Goal: Use online tool/utility: Utilize a website feature to perform a specific function

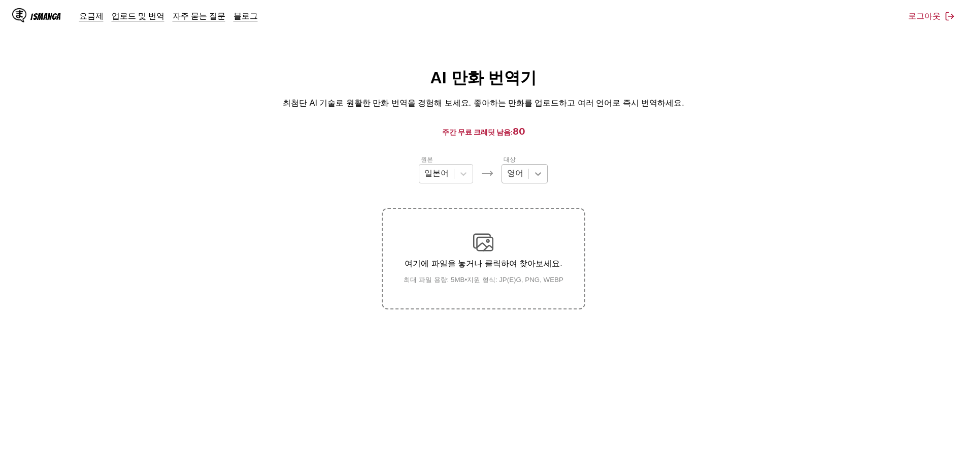
click at [534, 172] on icon at bounding box center [538, 174] width 10 height 10
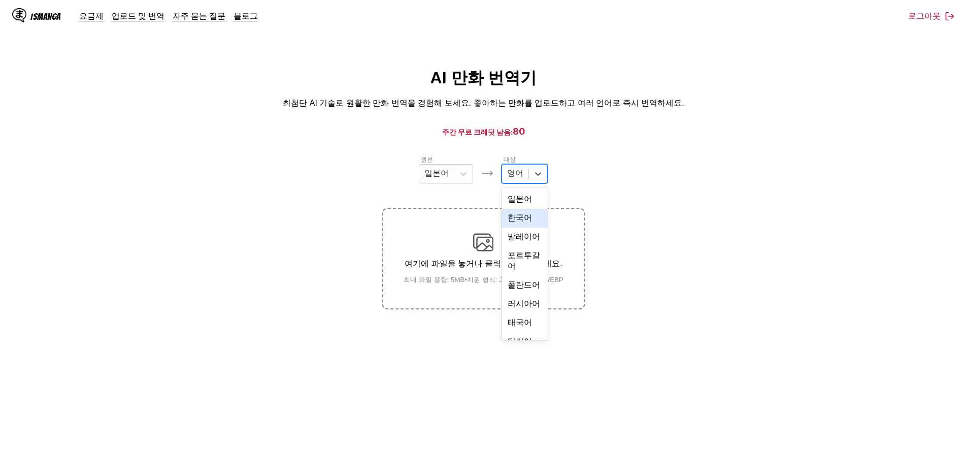
click at [523, 228] on div "한국어" at bounding box center [525, 218] width 46 height 19
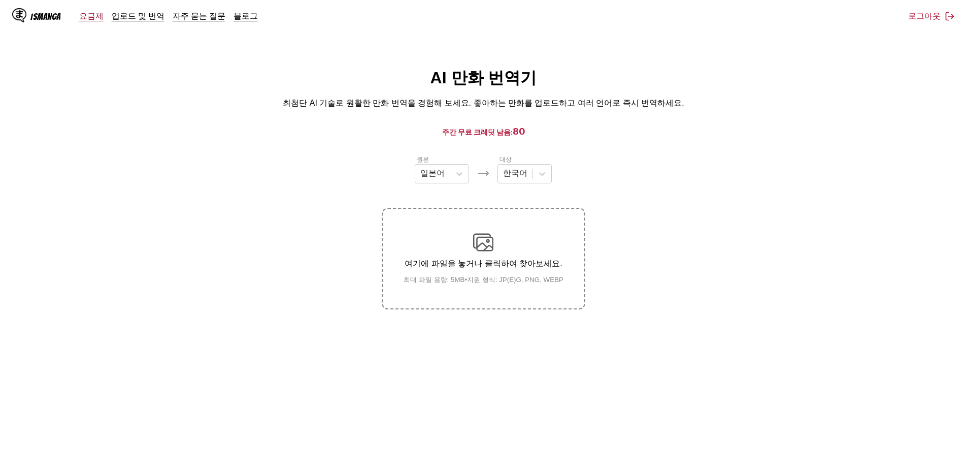
click at [87, 18] on link "요금제" at bounding box center [91, 16] width 24 height 10
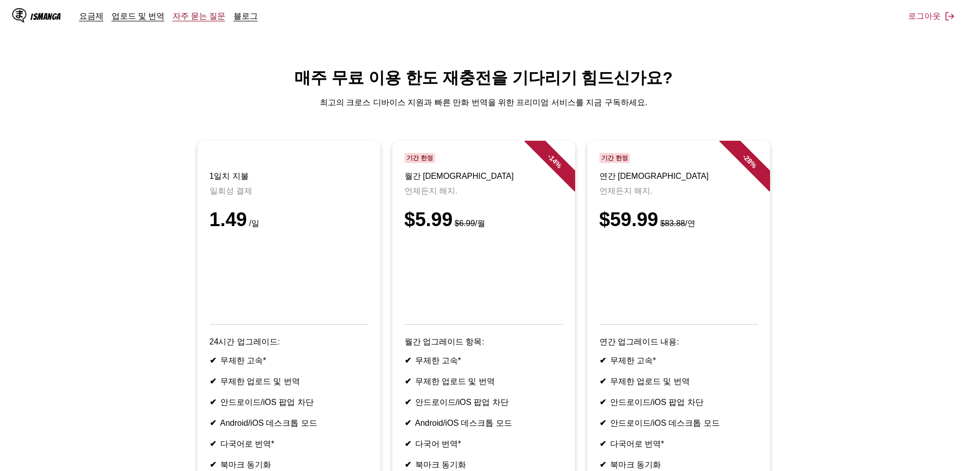
click at [199, 19] on link "자주 묻는 질문" at bounding box center [199, 16] width 53 height 10
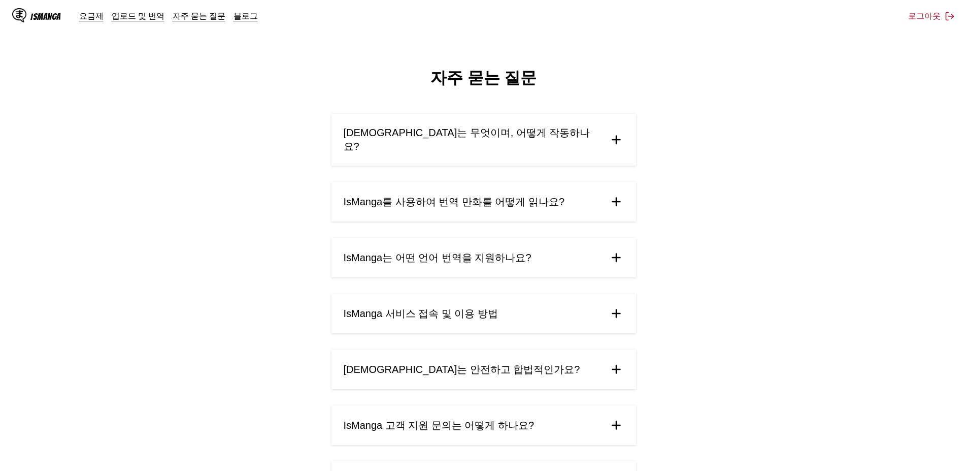
click at [500, 251] on span "IsManga는 어떤 언어 번역을 지원하나요?" at bounding box center [438, 258] width 188 height 14
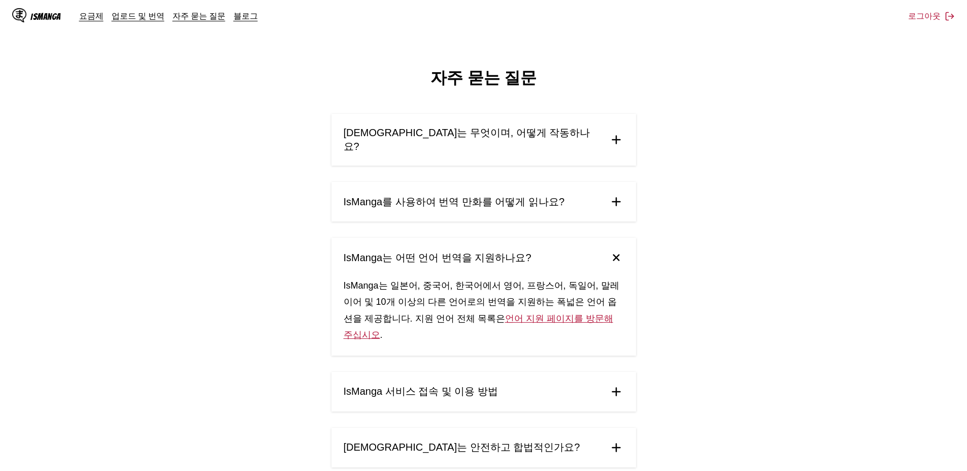
click at [492, 372] on summary "IsManga 서비스 접속 및 이용 방법" at bounding box center [484, 392] width 305 height 40
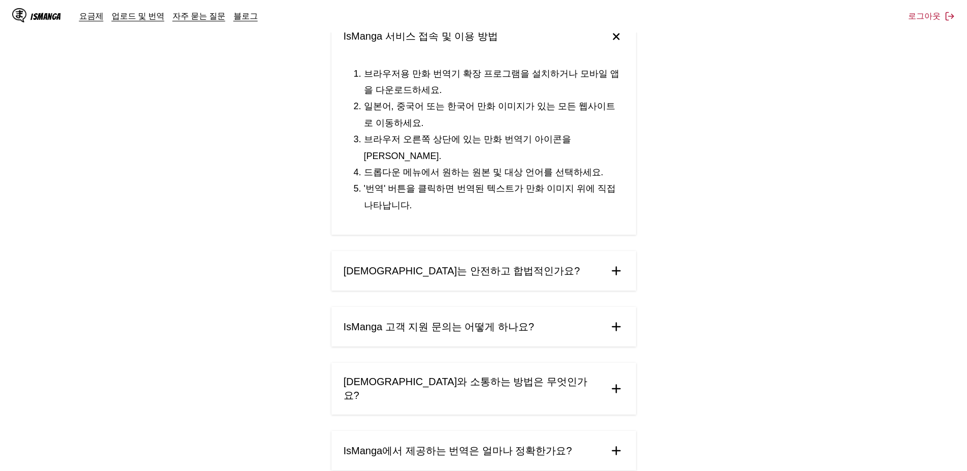
scroll to position [355, 0]
click at [497, 319] on span "IsManga 고객 지원 문의는 어떻게 하나요?" at bounding box center [439, 326] width 191 height 14
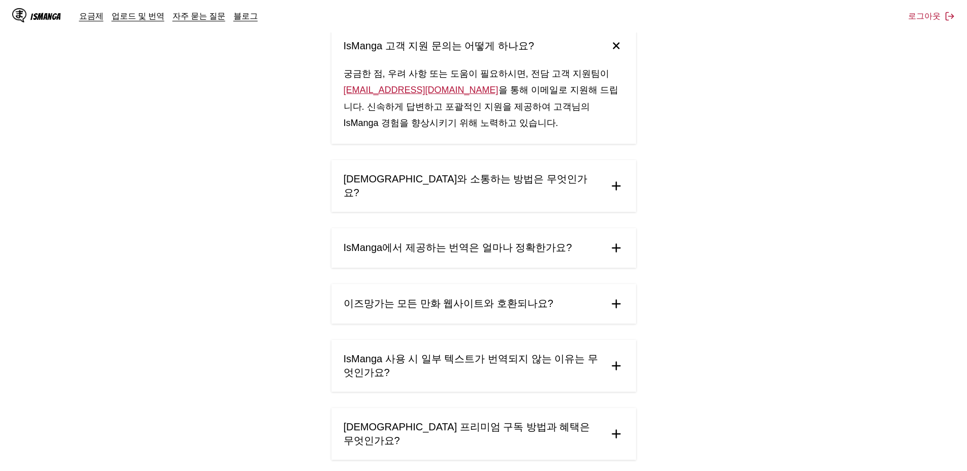
scroll to position [660, 0]
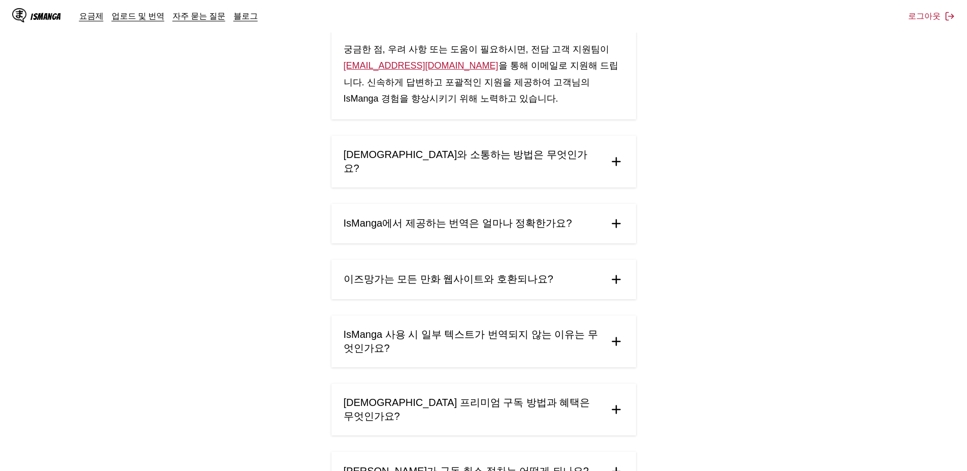
click at [500, 396] on span "[DEMOGRAPHIC_DATA] 프리미엄 구독 방법과 혜택은 무엇인가요?" at bounding box center [472, 409] width 257 height 27
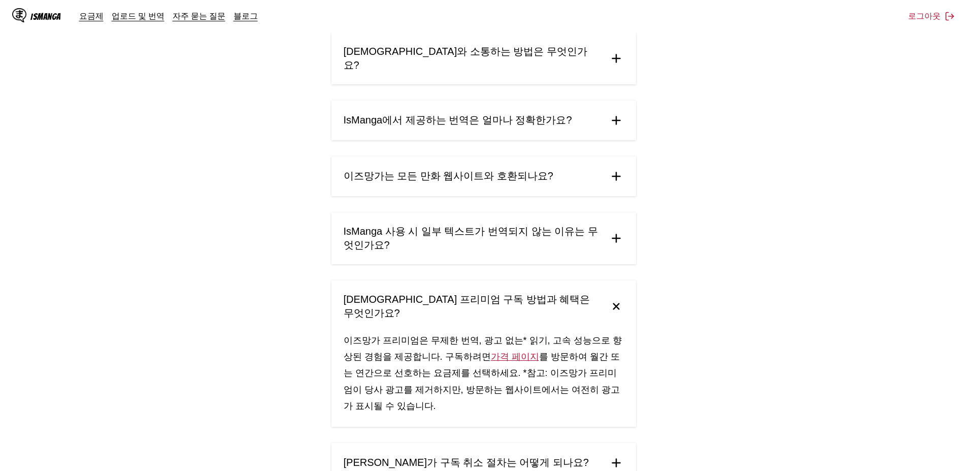
scroll to position [786, 0]
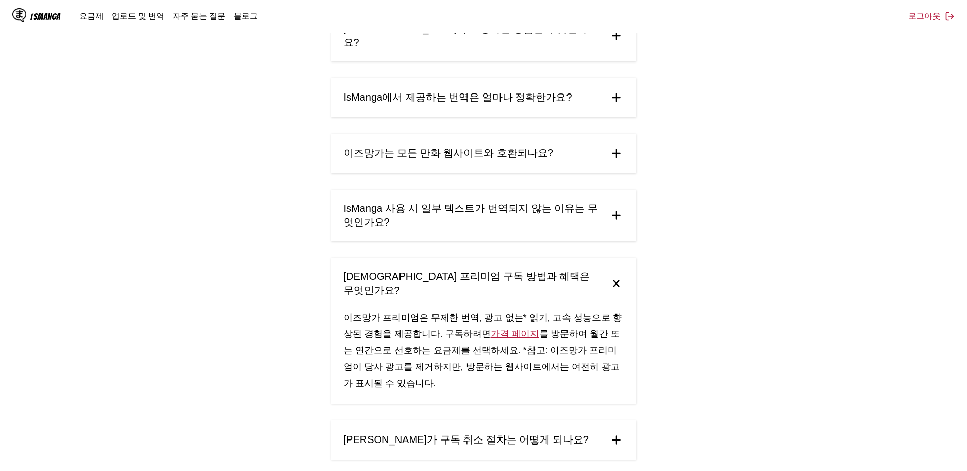
click at [497, 433] on span "[PERSON_NAME]가 구독 취소 절차는 어떻게 되나요?" at bounding box center [466, 440] width 245 height 14
drag, startPoint x: 417, startPoint y: 381, endPoint x: 596, endPoint y: 405, distance: 180.3
click at [134, 17] on link "업로드 및 번역" at bounding box center [138, 16] width 53 height 10
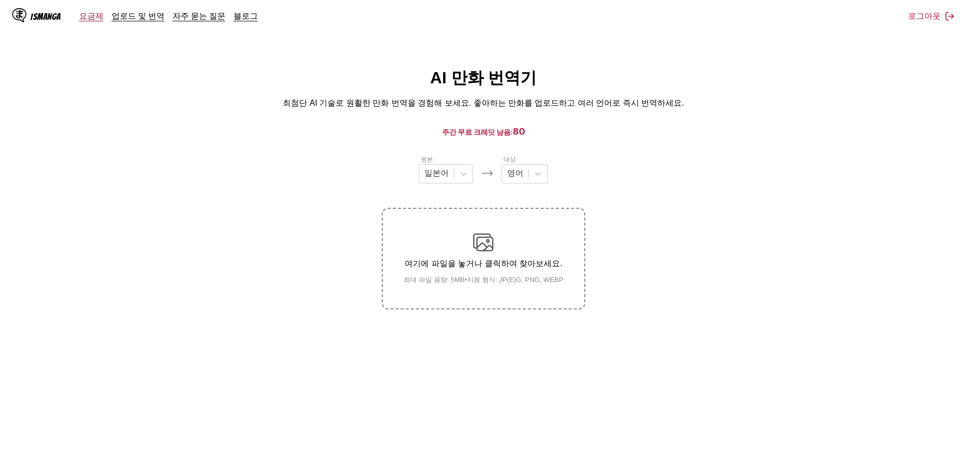
click at [85, 12] on link "요금제" at bounding box center [91, 16] width 24 height 10
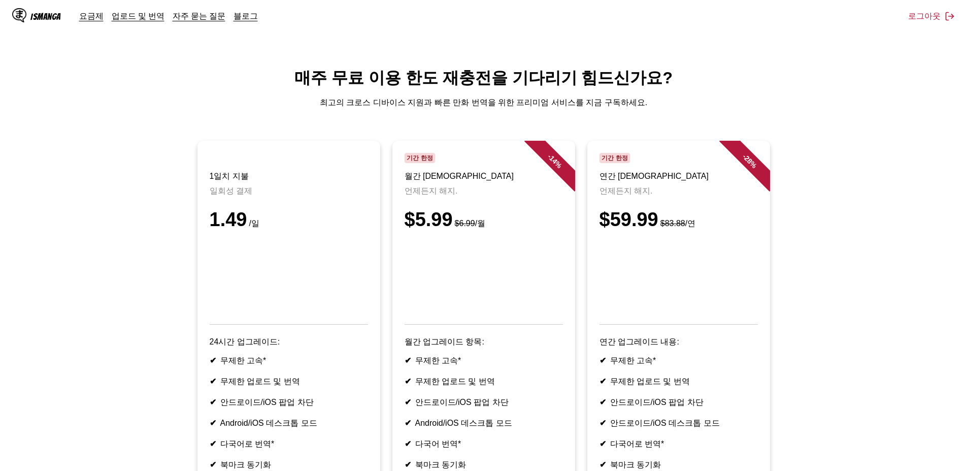
click at [28, 17] on div "IsManga" at bounding box center [36, 16] width 49 height 16
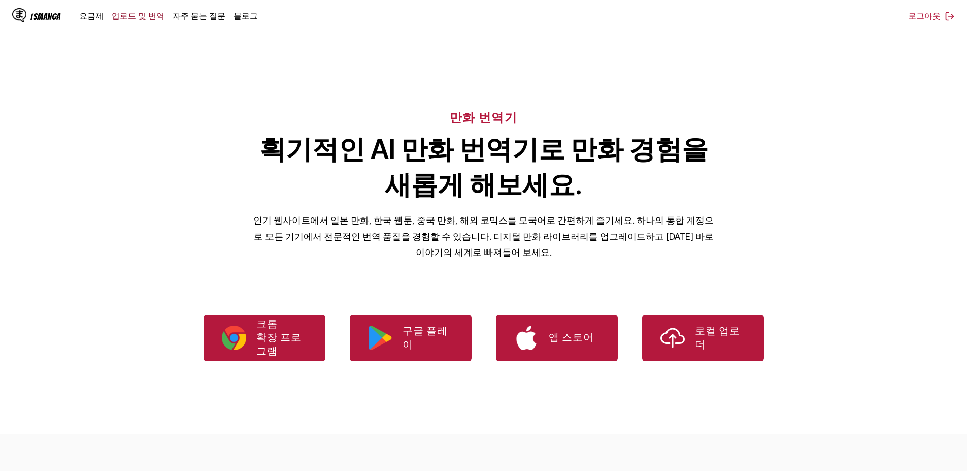
click at [125, 18] on link "업로드 및 번역" at bounding box center [138, 16] width 53 height 10
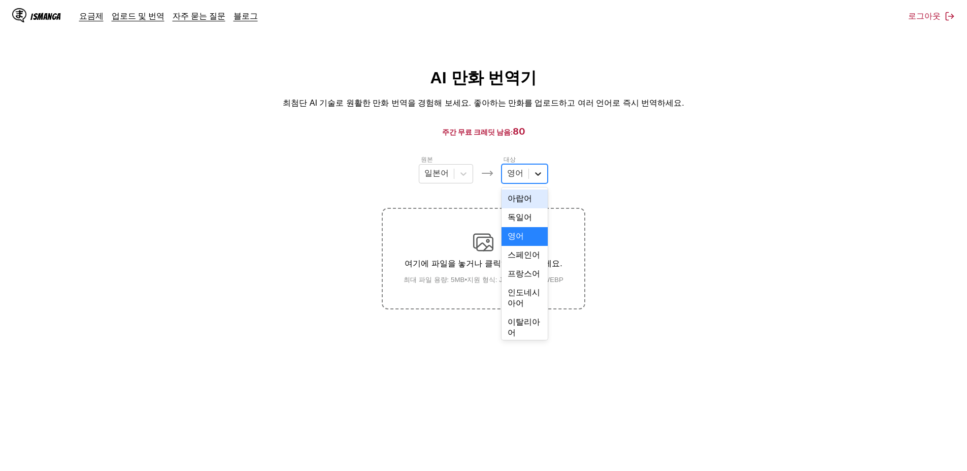
click at [536, 175] on icon at bounding box center [539, 174] width 6 height 4
click at [516, 177] on div "한국어" at bounding box center [525, 167] width 46 height 19
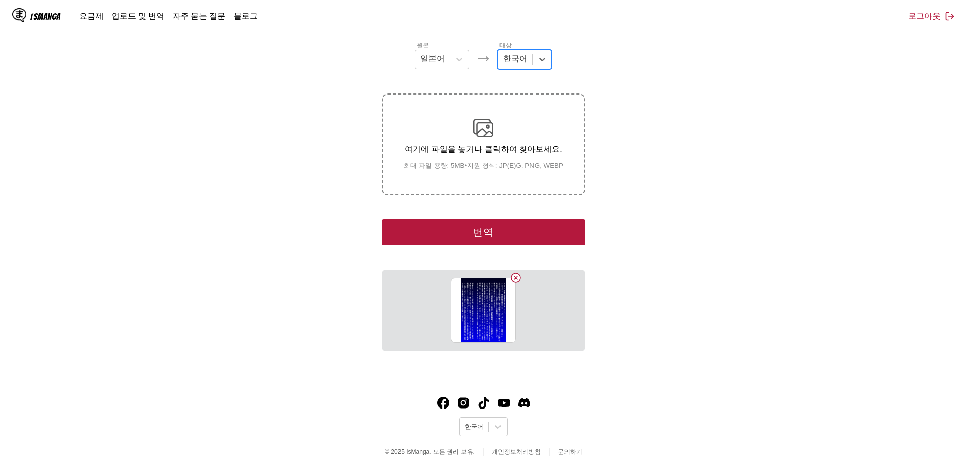
click at [486, 231] on button "번역" at bounding box center [483, 232] width 203 height 26
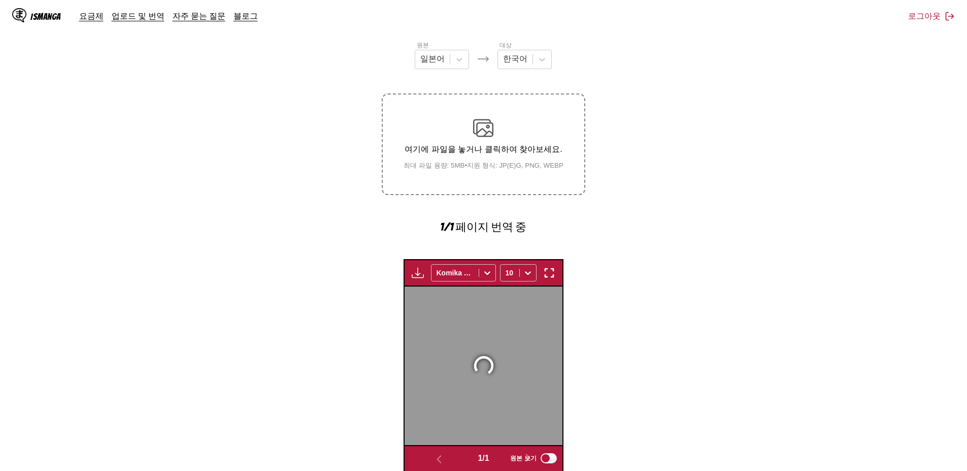
scroll to position [295, 0]
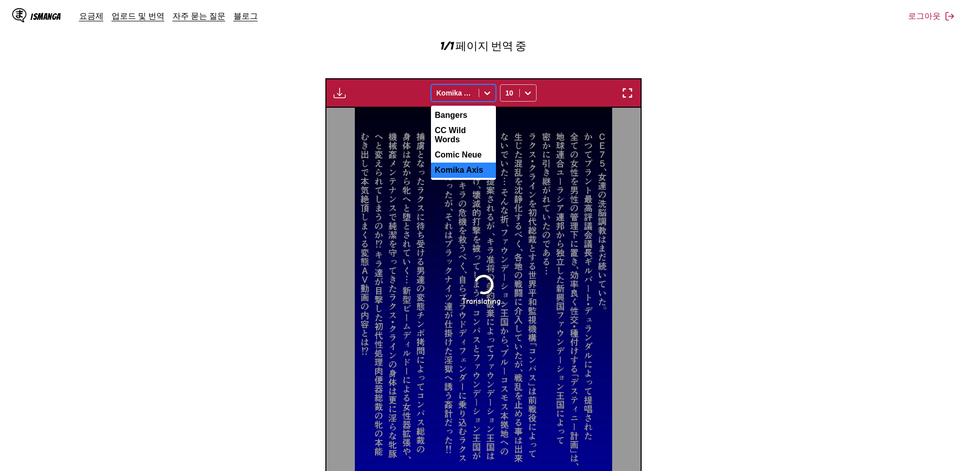
click at [469, 93] on div at bounding box center [455, 93] width 37 height 10
click at [464, 133] on div "CC Wild Words" at bounding box center [463, 135] width 65 height 24
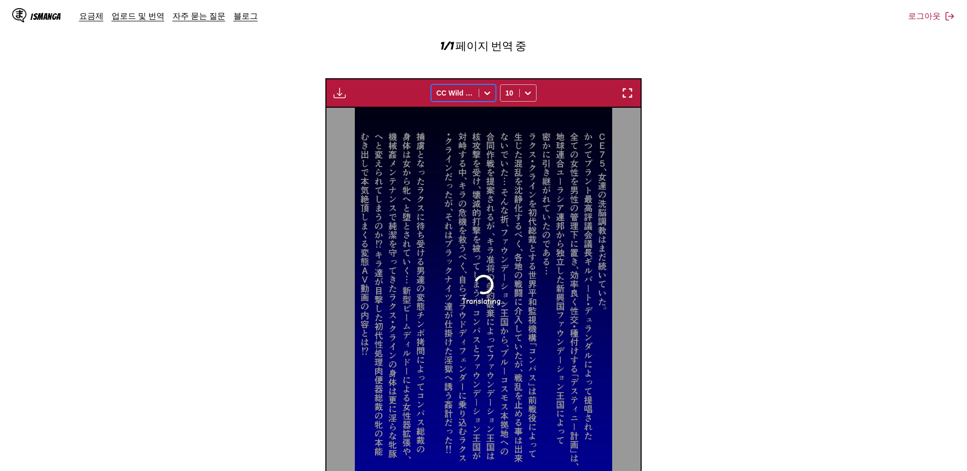
click at [468, 91] on div at bounding box center [455, 93] width 37 height 10
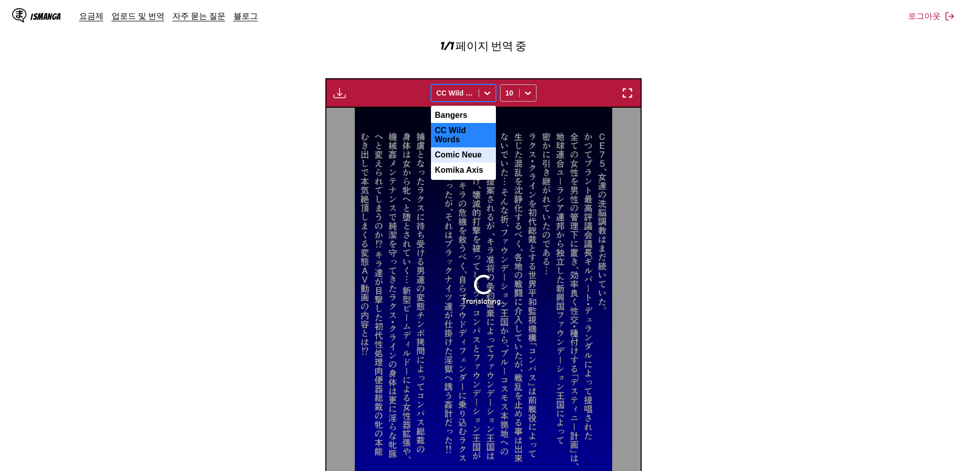
click at [462, 148] on div "Comic Neue" at bounding box center [463, 154] width 65 height 15
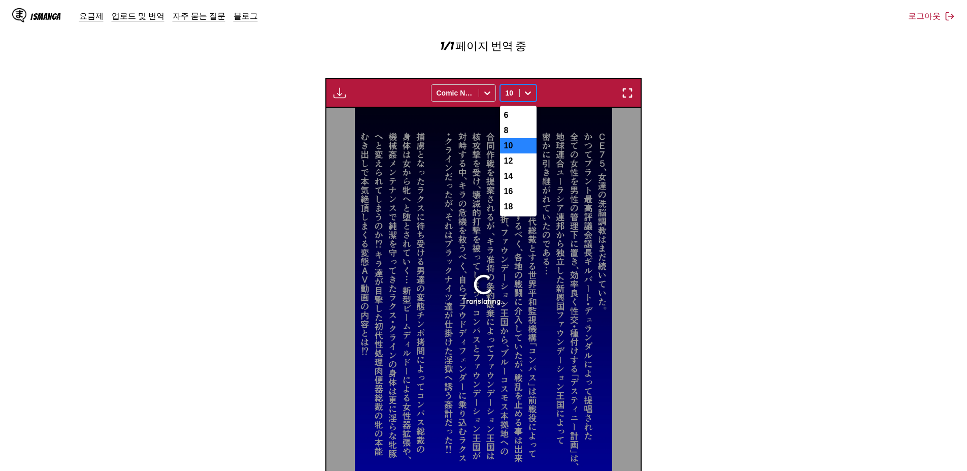
click at [527, 94] on icon at bounding box center [528, 93] width 6 height 4
click at [516, 150] on div "10" at bounding box center [518, 145] width 37 height 15
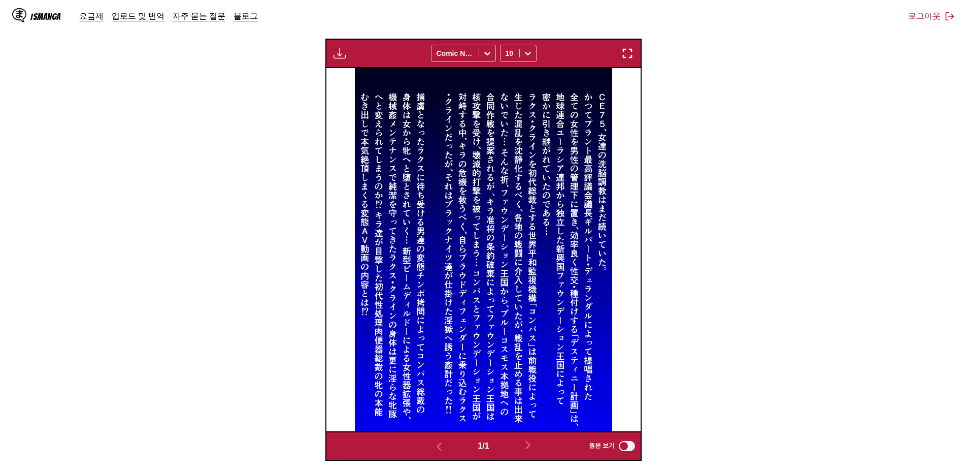
click at [516, 89] on img at bounding box center [484, 249] width 258 height 363
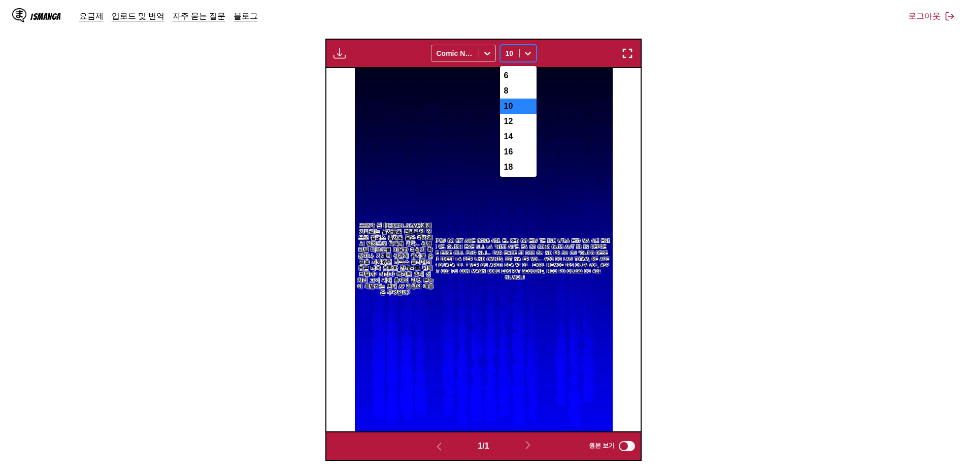
click at [520, 50] on div at bounding box center [528, 53] width 16 height 16
click at [505, 144] on div "14" at bounding box center [518, 136] width 37 height 15
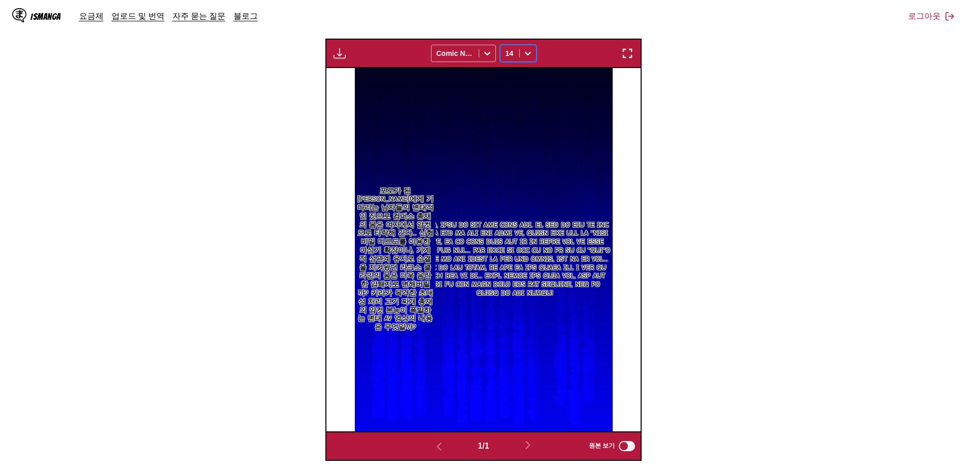
click at [510, 54] on div at bounding box center [510, 53] width 9 height 10
click at [509, 158] on div "16" at bounding box center [518, 151] width 37 height 15
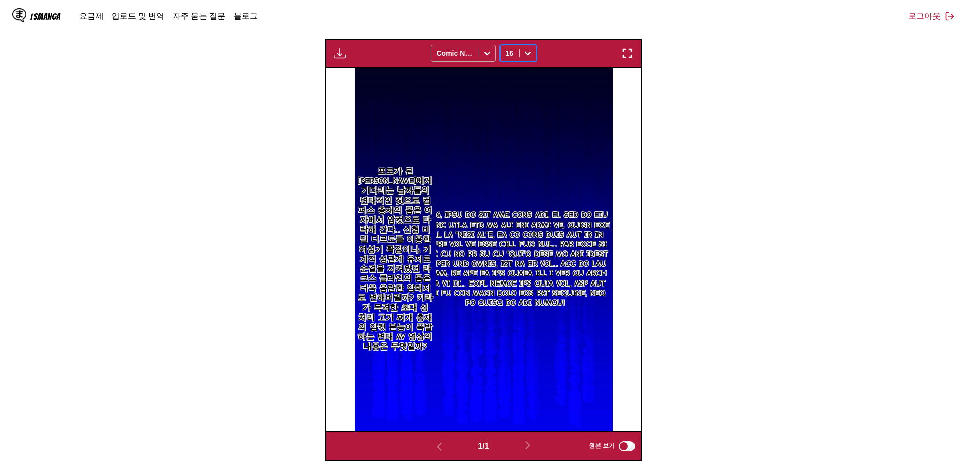
click at [458, 49] on div at bounding box center [455, 53] width 37 height 10
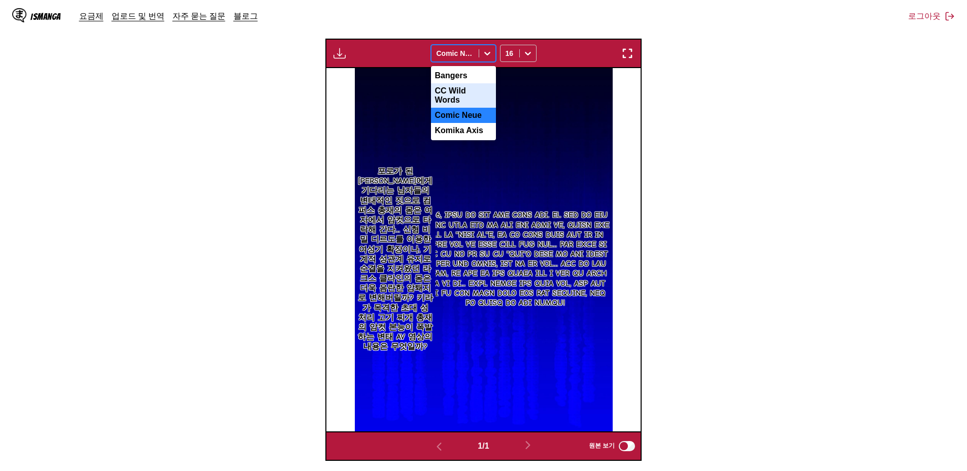
click at [463, 89] on div "CC Wild Words" at bounding box center [463, 95] width 65 height 24
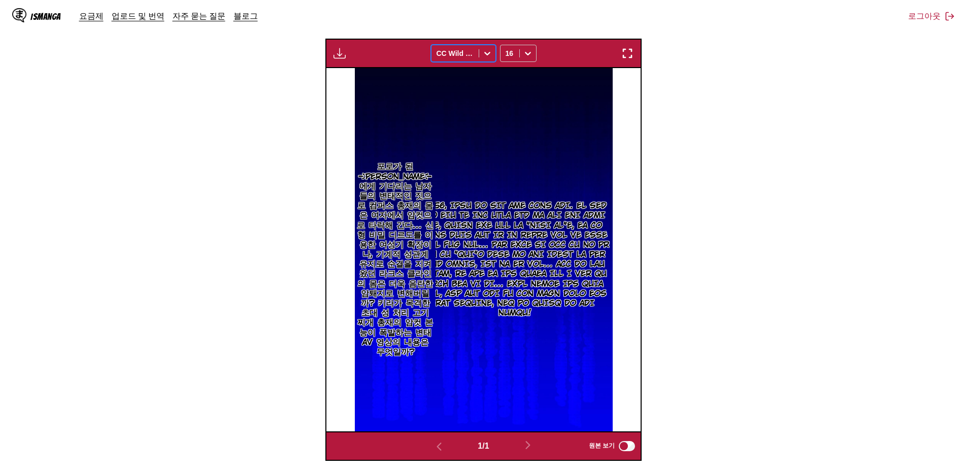
click at [456, 52] on div at bounding box center [455, 53] width 37 height 10
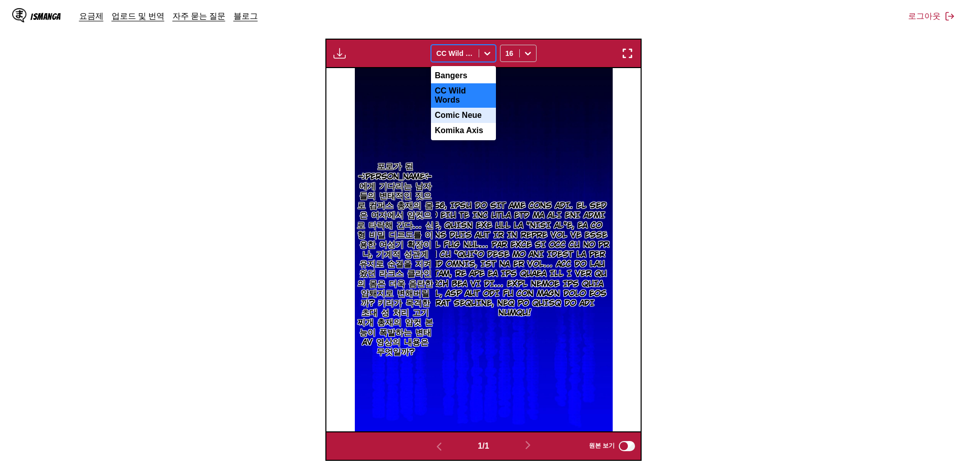
click at [459, 126] on div "Komika Axis" at bounding box center [463, 130] width 65 height 15
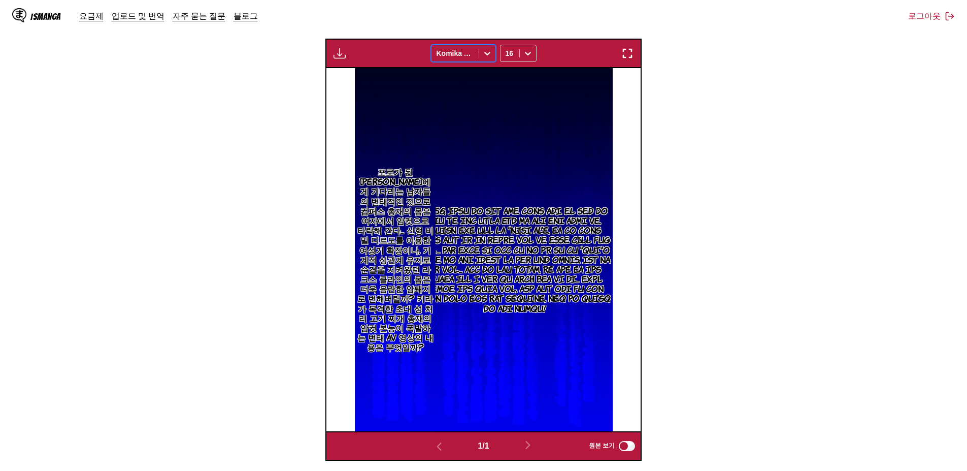
click at [460, 49] on div at bounding box center [455, 53] width 37 height 10
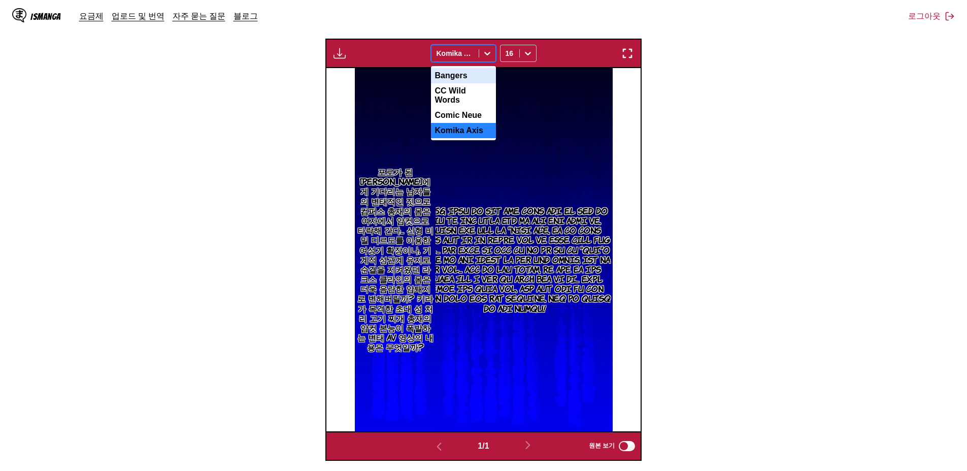
click at [460, 74] on div "Bangers" at bounding box center [463, 75] width 65 height 15
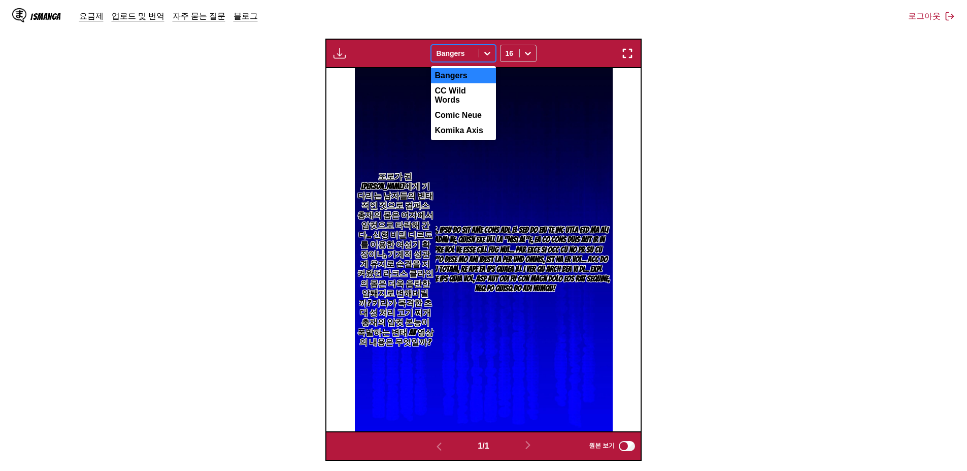
click at [472, 49] on div at bounding box center [455, 53] width 37 height 10
click at [464, 124] on div "Komika Axis" at bounding box center [463, 130] width 65 height 15
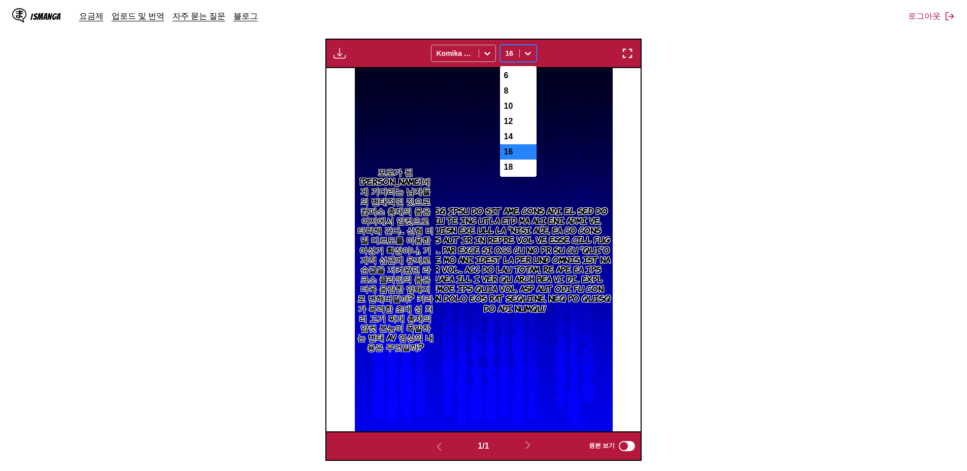
click at [513, 58] on div "16" at bounding box center [510, 53] width 19 height 14
click at [519, 175] on div "18" at bounding box center [518, 166] width 37 height 15
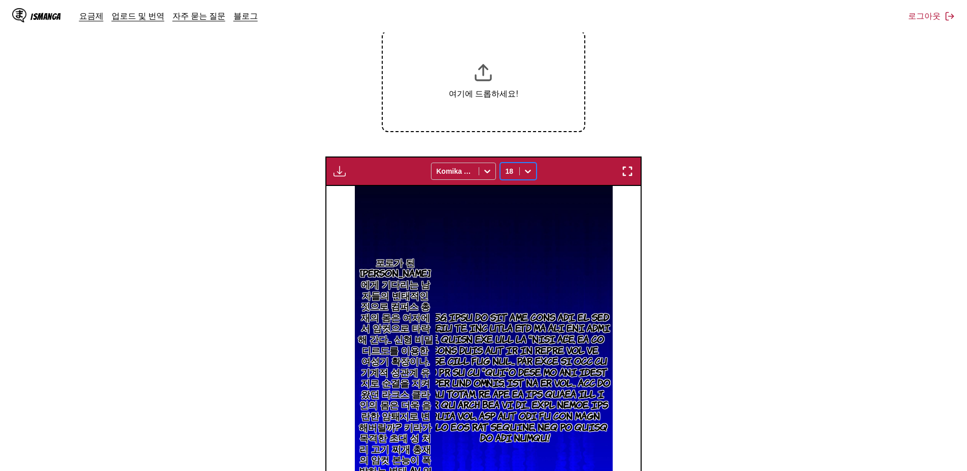
scroll to position [203, 0]
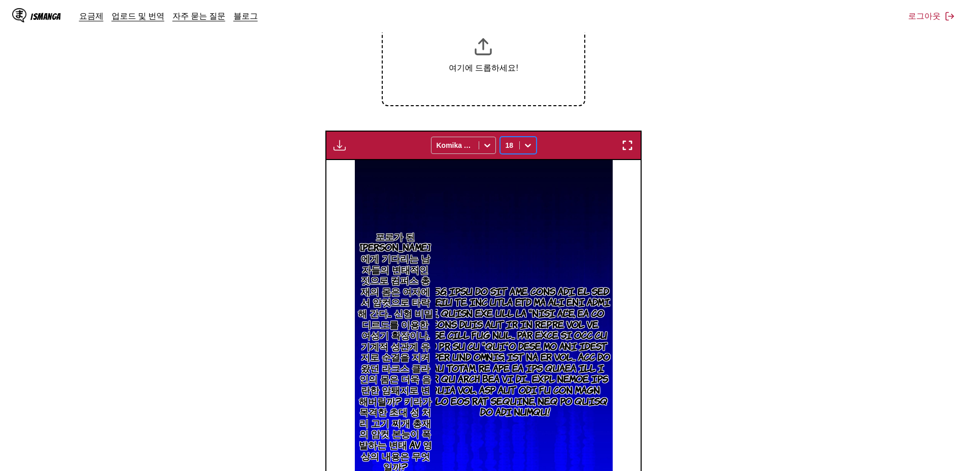
click at [625, 142] on img "button" at bounding box center [628, 145] width 12 height 12
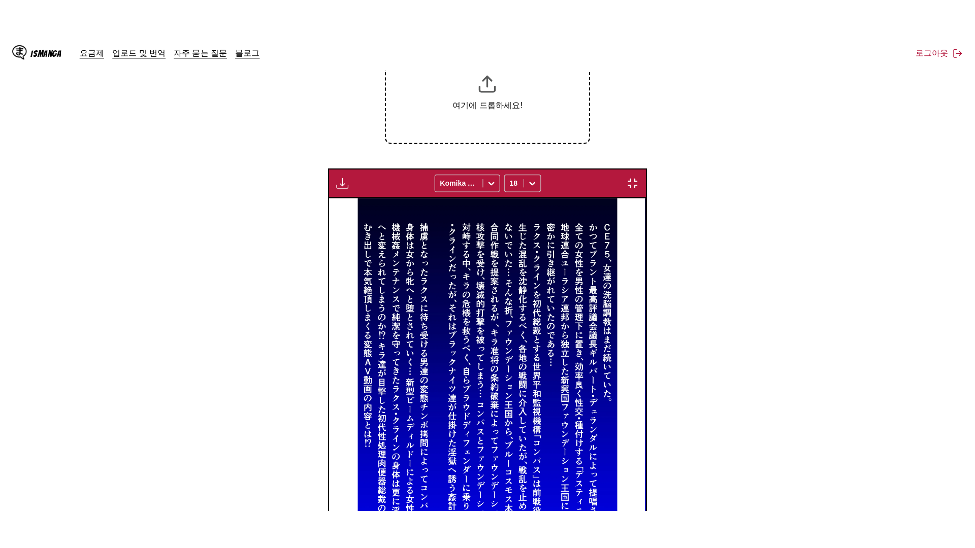
scroll to position [107, 0]
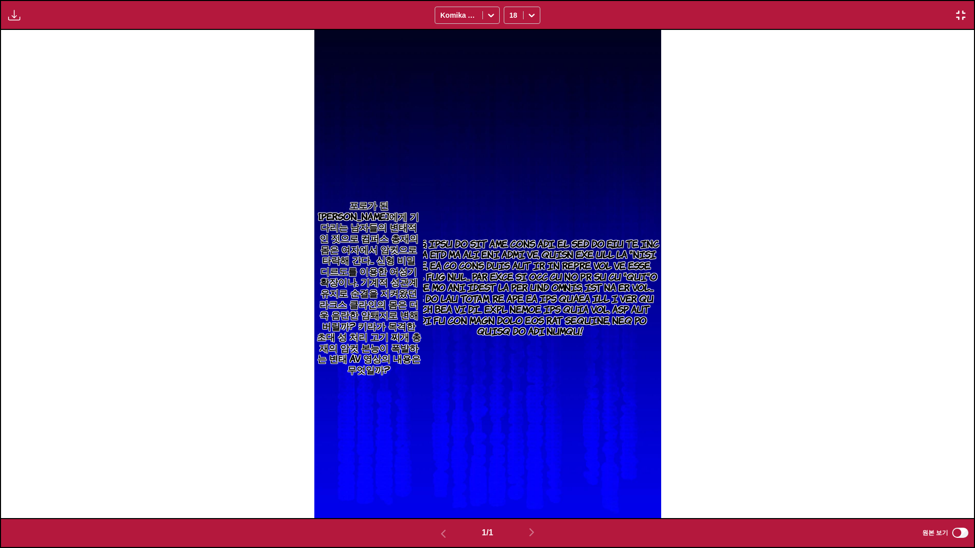
click at [962, 9] on img "button" at bounding box center [961, 15] width 12 height 12
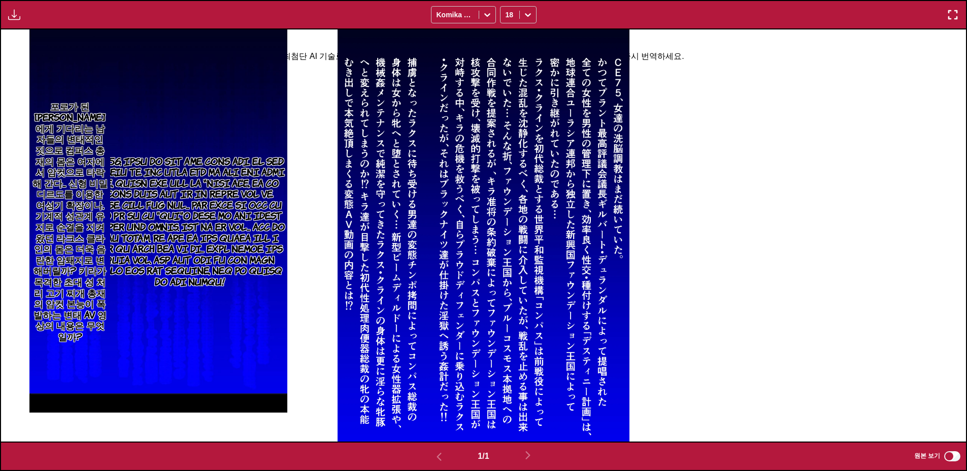
scroll to position [0, 0]
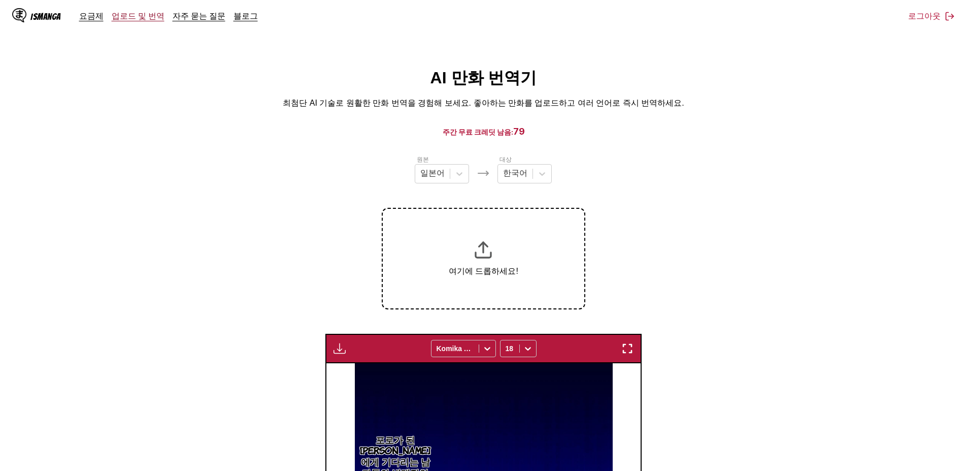
click at [141, 21] on link "업로드 및 번역" at bounding box center [138, 16] width 53 height 10
click at [136, 17] on link "업로드 및 번역" at bounding box center [138, 16] width 53 height 10
click at [136, 14] on link "업로드 및 번역" at bounding box center [138, 16] width 53 height 10
click at [84, 15] on link "요금제" at bounding box center [91, 16] width 24 height 10
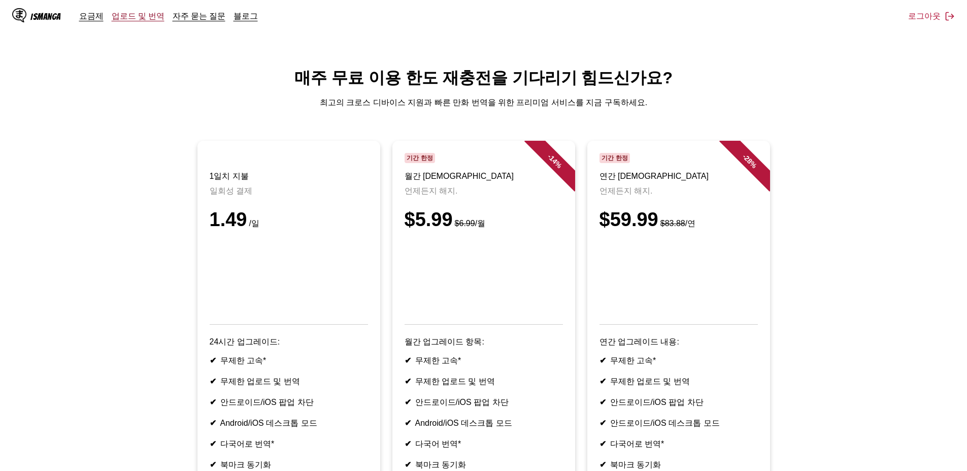
click at [135, 18] on link "업로드 및 번역" at bounding box center [138, 16] width 53 height 10
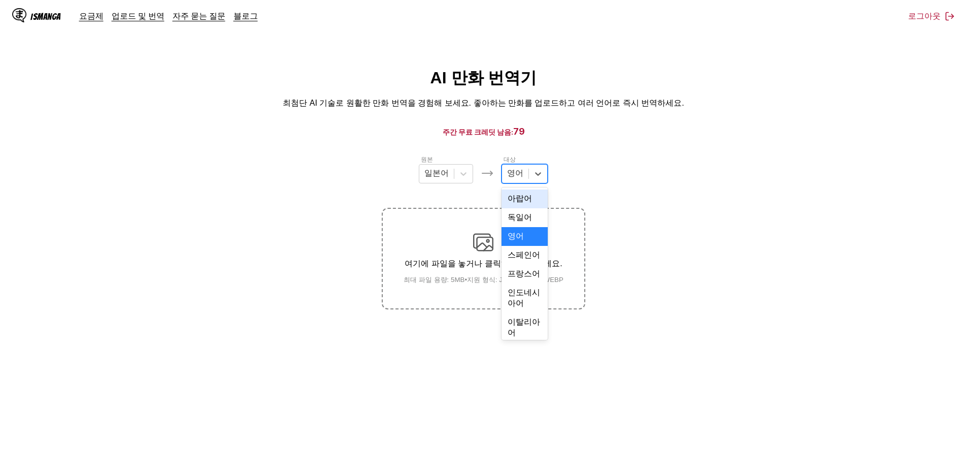
click at [523, 177] on div "영어" at bounding box center [515, 173] width 26 height 15
drag, startPoint x: 520, startPoint y: 210, endPoint x: 516, endPoint y: 216, distance: 6.6
click at [520, 177] on div "한국어" at bounding box center [525, 167] width 46 height 19
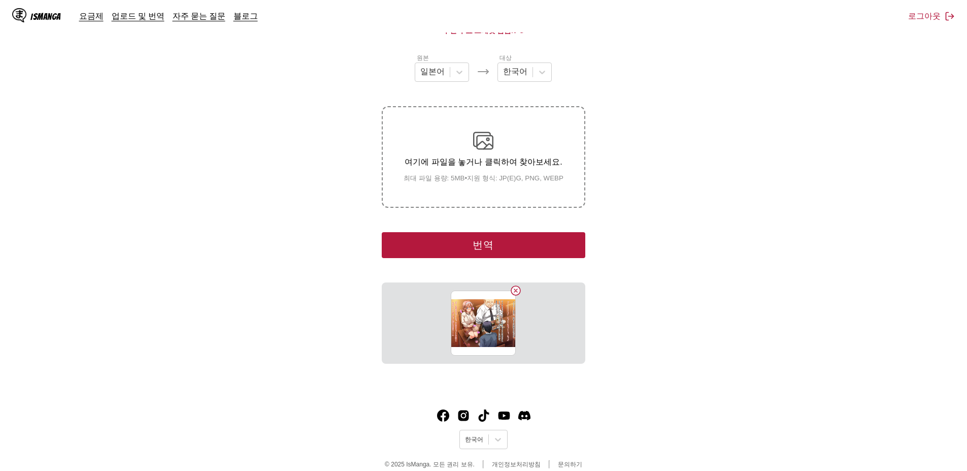
click at [465, 246] on button "번역" at bounding box center [483, 245] width 203 height 26
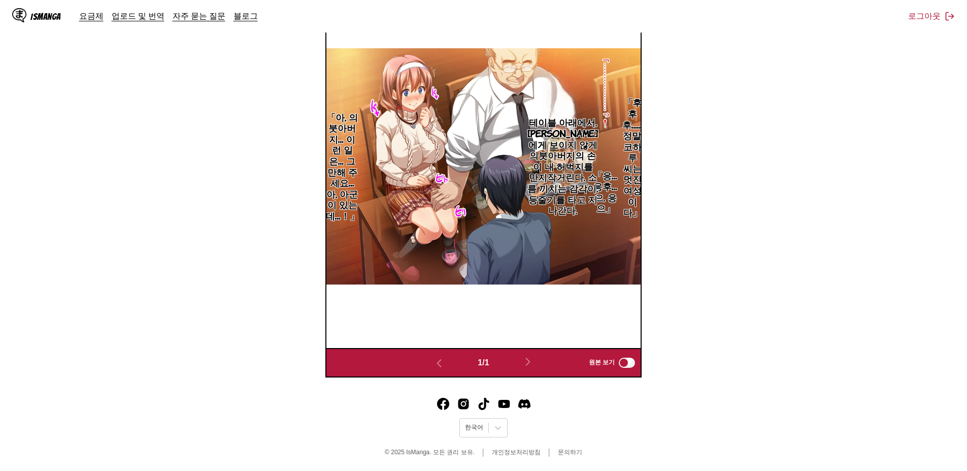
scroll to position [175, 0]
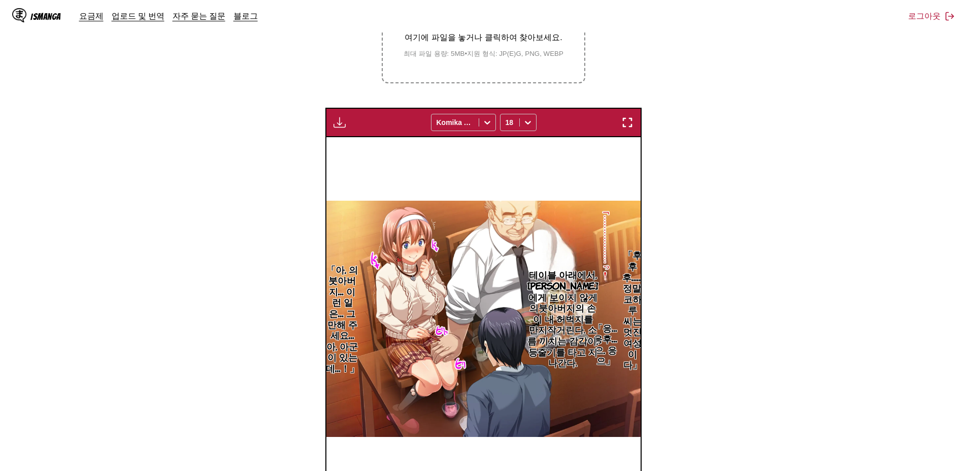
click at [624, 121] on img "button" at bounding box center [628, 122] width 12 height 12
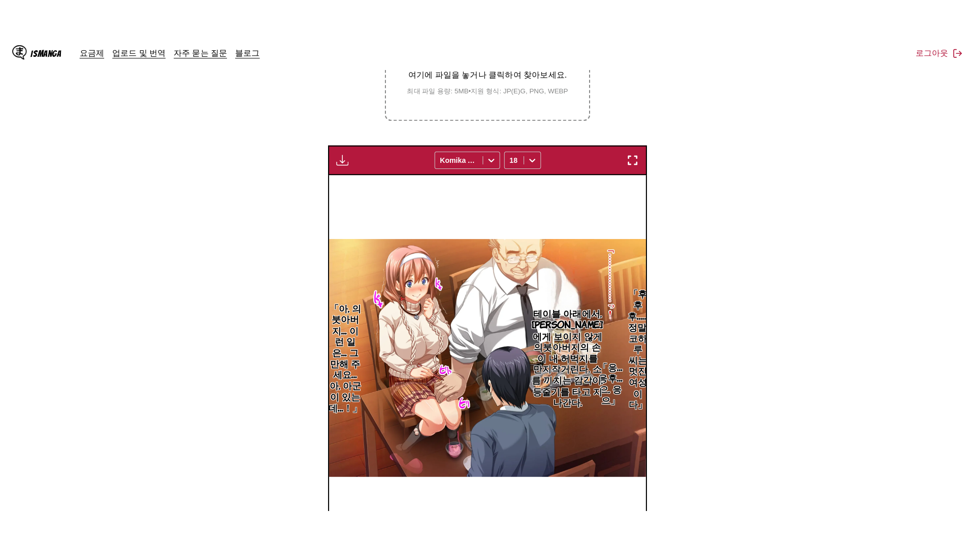
scroll to position [107, 0]
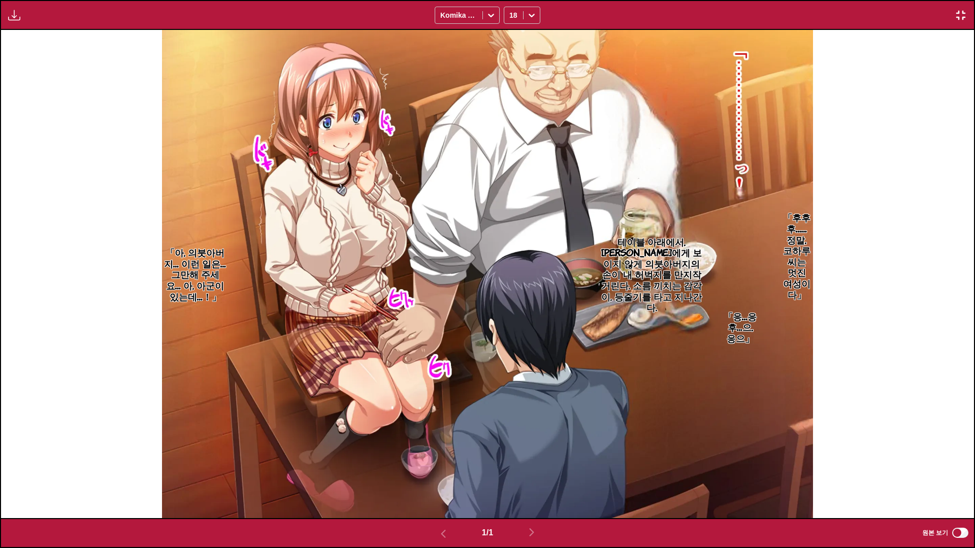
click at [966, 12] on img "button" at bounding box center [961, 15] width 12 height 12
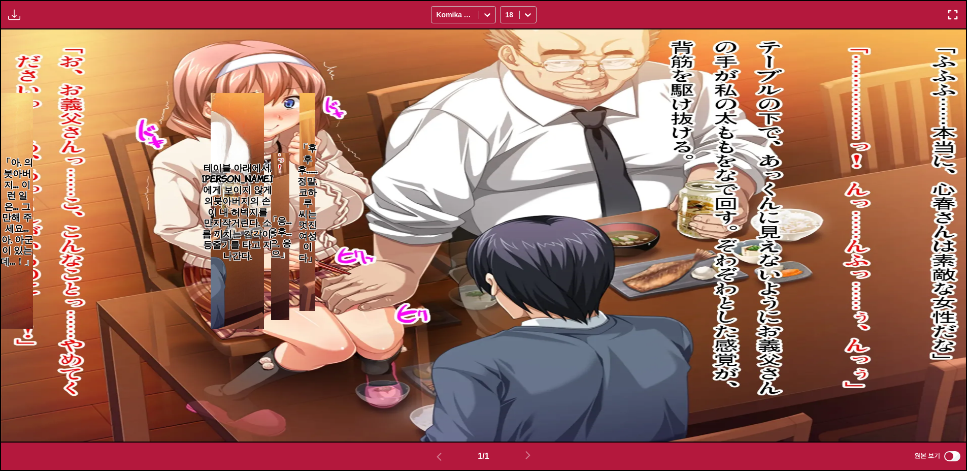
scroll to position [0, 0]
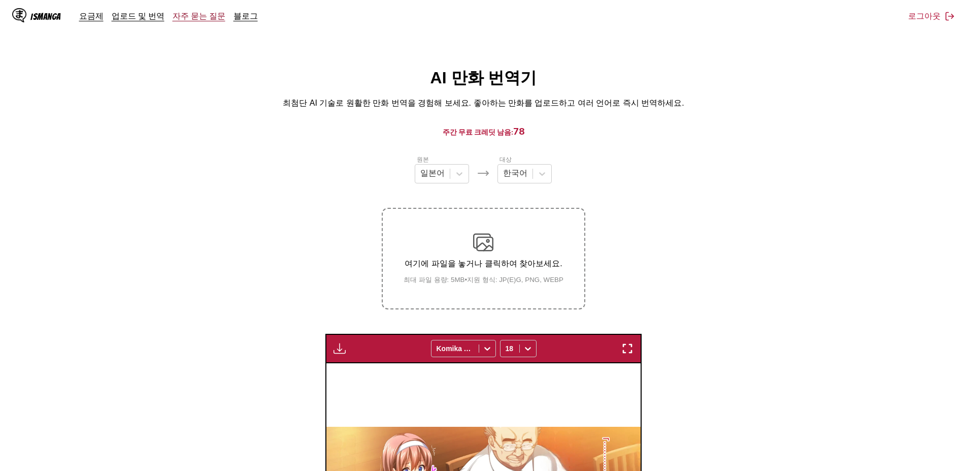
click at [188, 16] on link "자주 묻는 질문" at bounding box center [199, 16] width 53 height 10
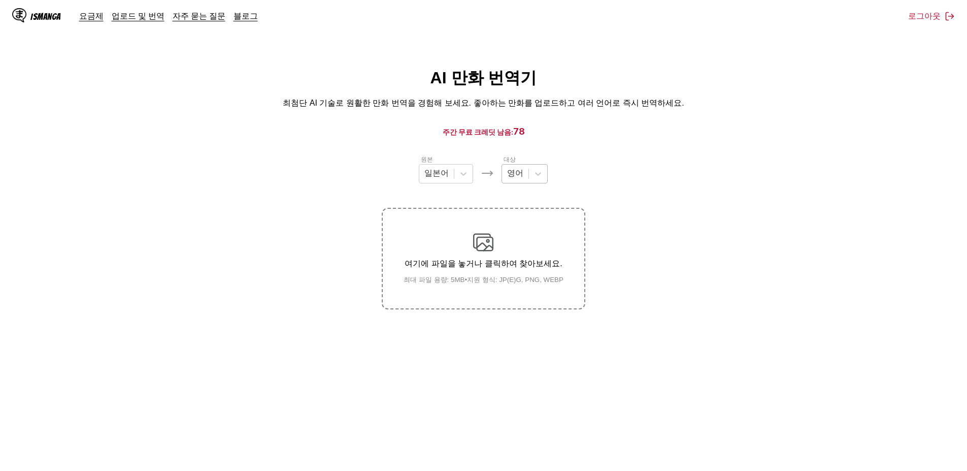
click at [525, 172] on div "영어" at bounding box center [515, 173] width 26 height 15
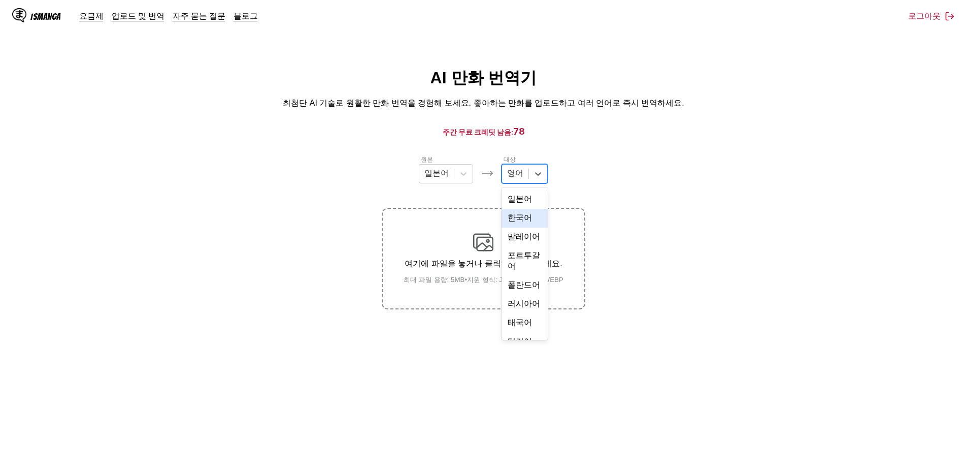
click at [522, 228] on div "한국어" at bounding box center [525, 218] width 46 height 19
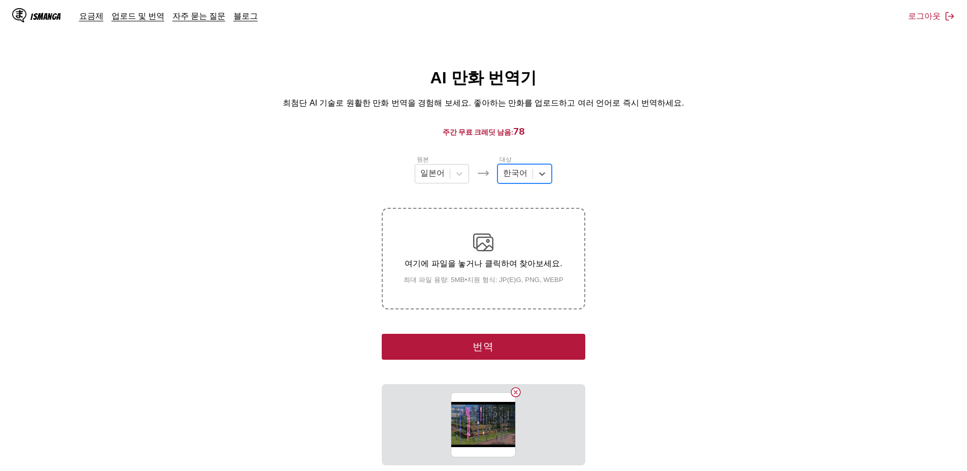
click at [504, 338] on button "번역" at bounding box center [483, 347] width 203 height 26
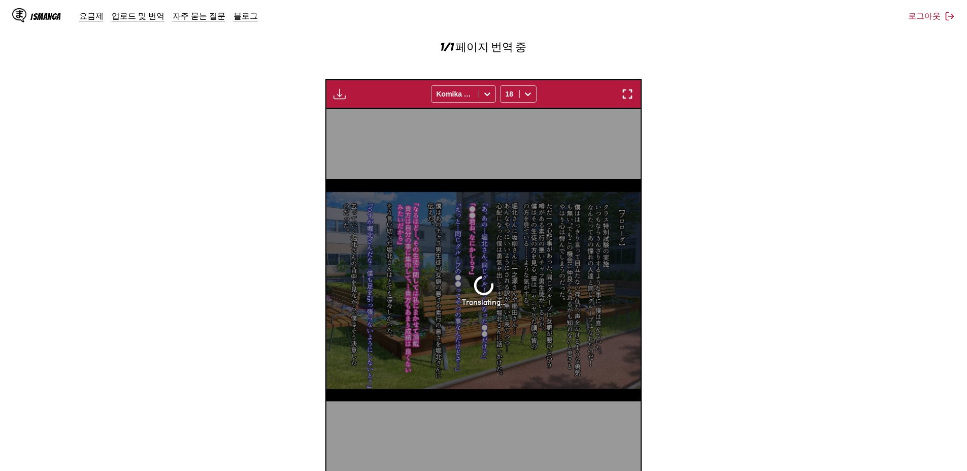
scroll to position [305, 0]
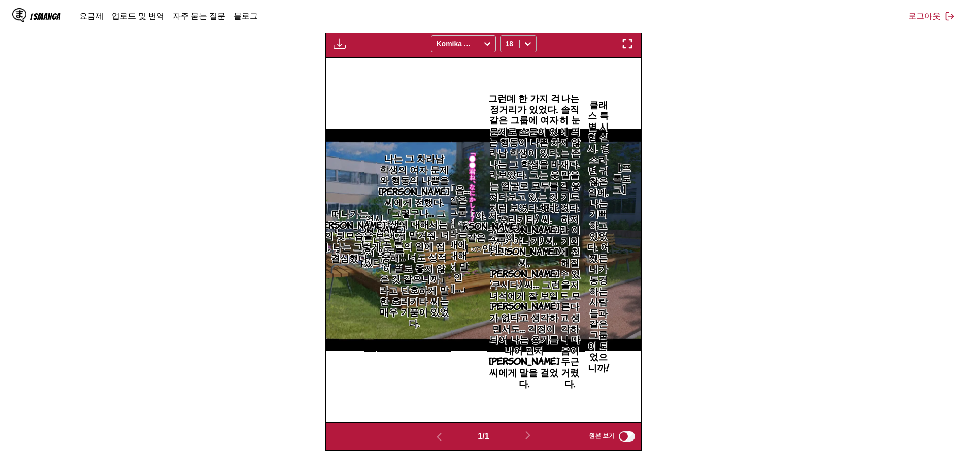
click at [526, 45] on icon at bounding box center [528, 44] width 10 height 10
click at [517, 145] on div "16" at bounding box center [518, 142] width 37 height 15
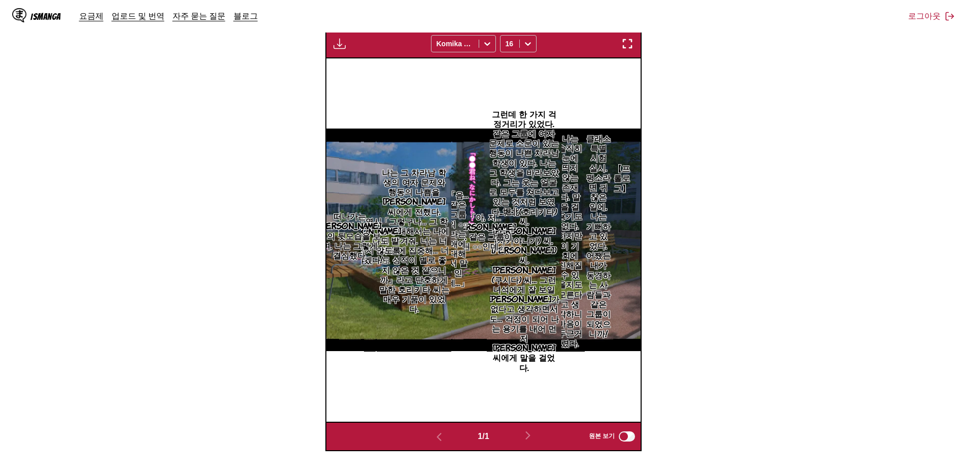
click at [630, 44] on img "button" at bounding box center [628, 44] width 12 height 12
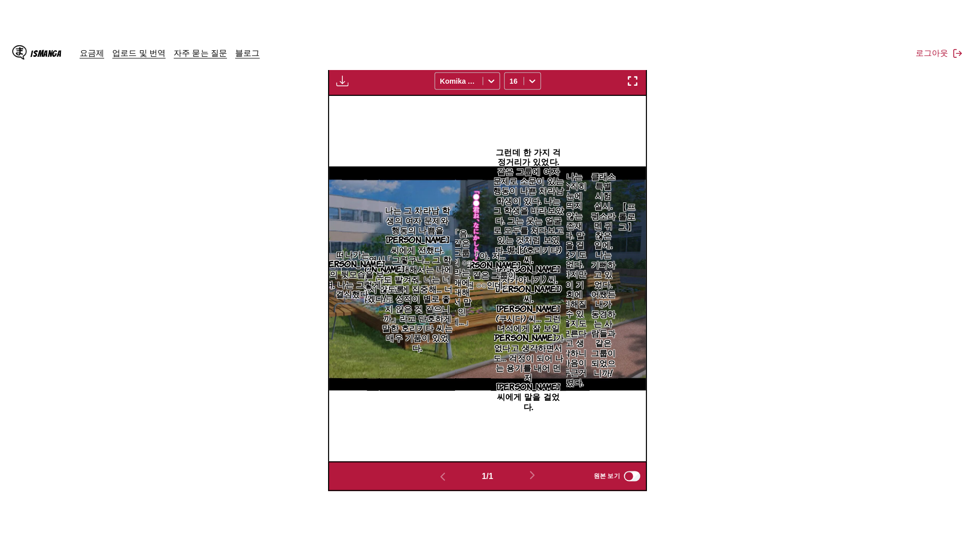
scroll to position [107, 0]
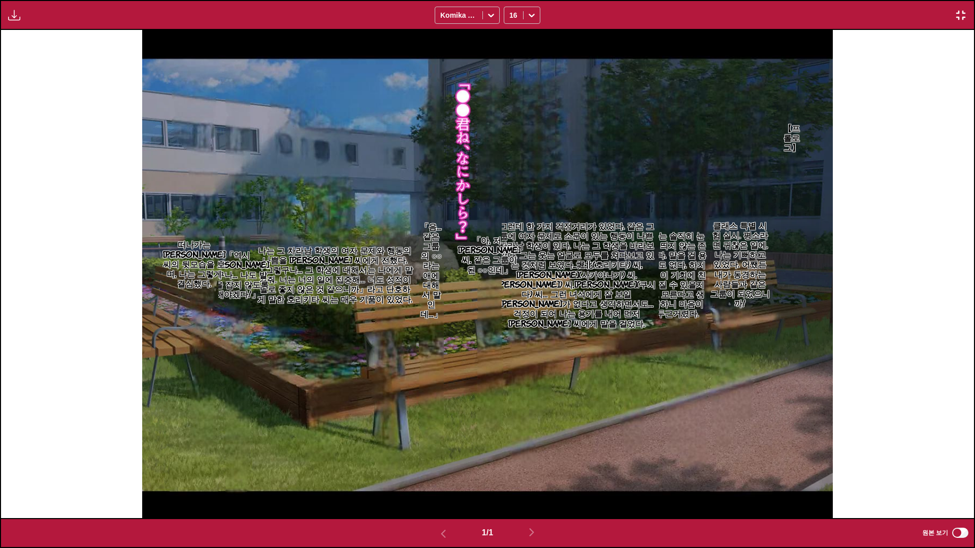
click at [961, 16] on img "button" at bounding box center [961, 15] width 12 height 12
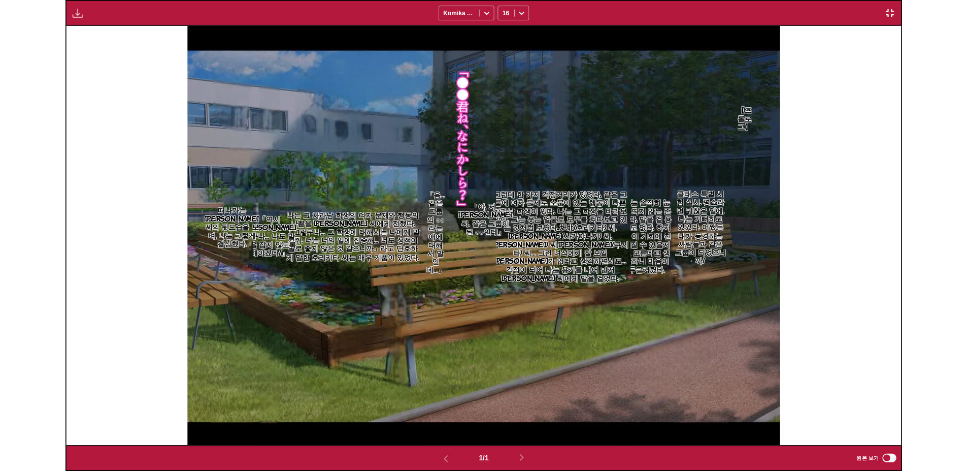
scroll to position [254, 0]
